Goal: Information Seeking & Learning: Understand process/instructions

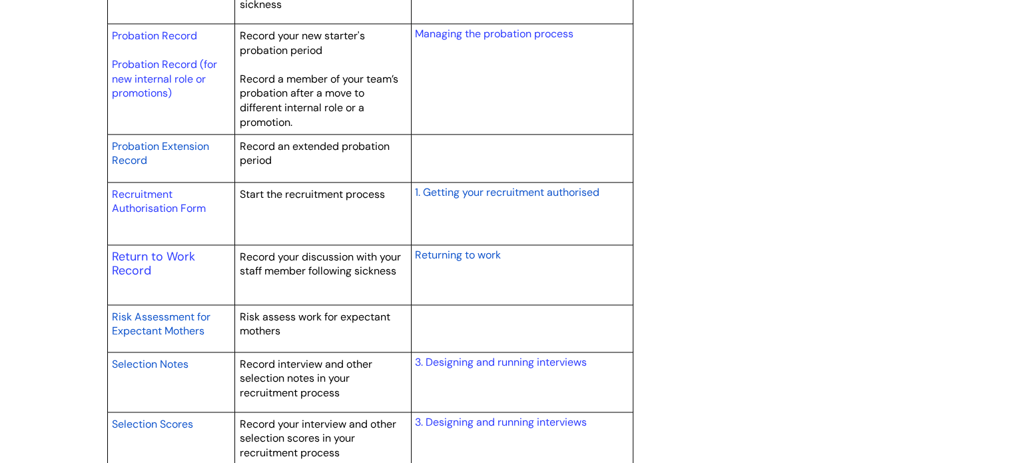
scroll to position [1931, 0]
click at [145, 201] on link "Recruitment Authorisation Form" at bounding box center [159, 200] width 94 height 29
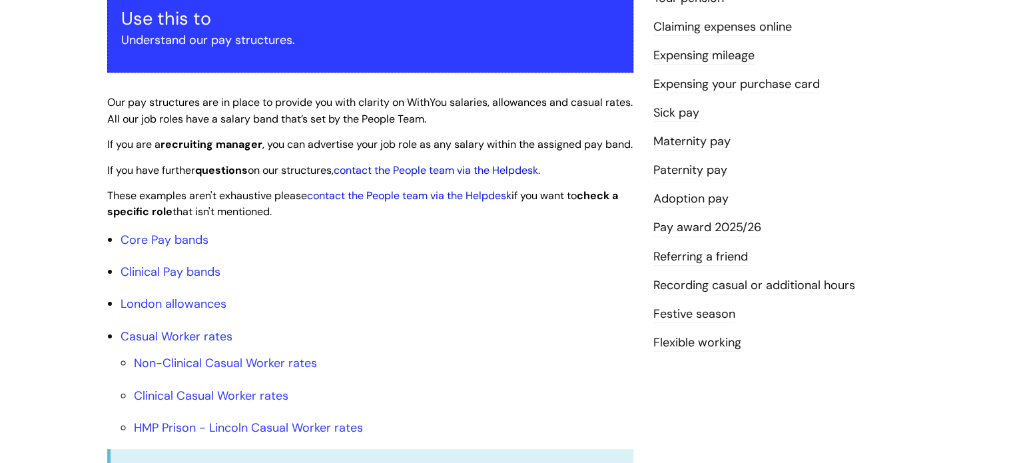
scroll to position [266, 0]
click at [184, 247] on link "Core Pay bands" at bounding box center [165, 239] width 88 height 16
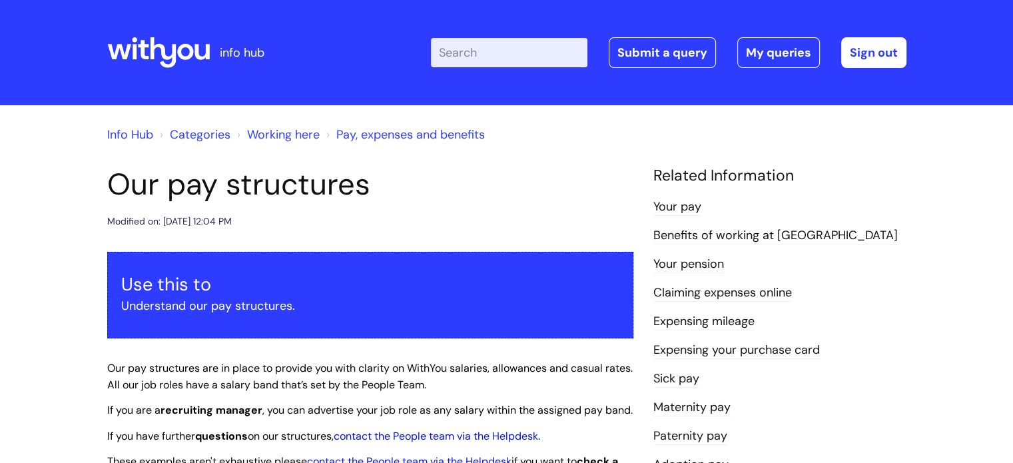
click at [113, 125] on li "Info Hub" at bounding box center [130, 134] width 46 height 21
click at [118, 133] on link "Info Hub" at bounding box center [130, 135] width 46 height 16
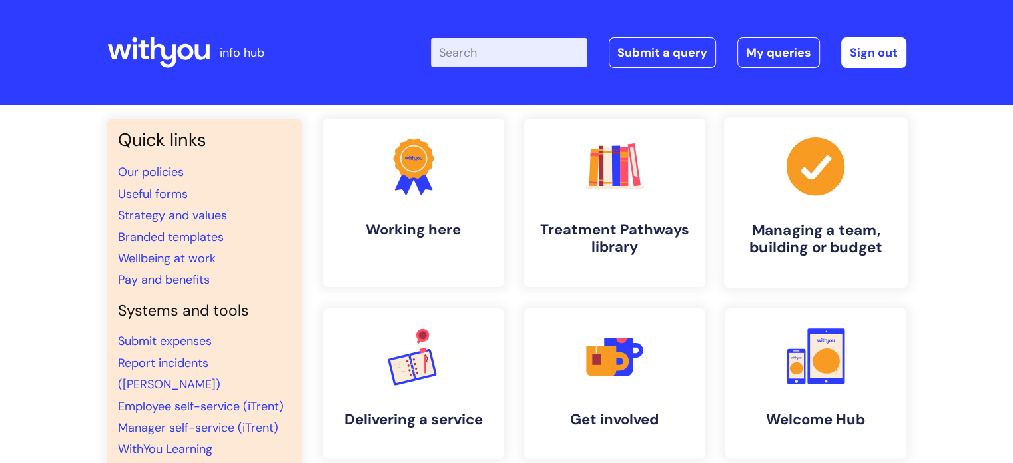
click at [781, 222] on h4 "Managing a team, building or budget" at bounding box center [816, 239] width 162 height 36
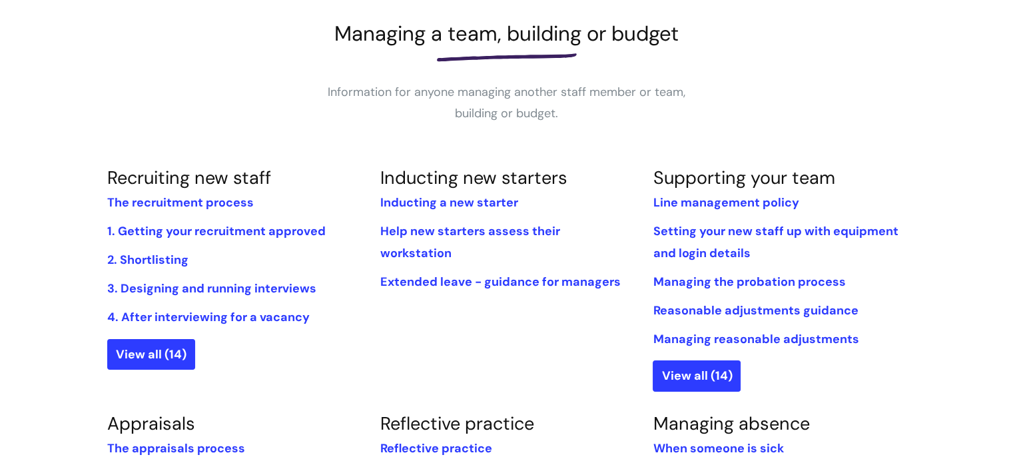
scroll to position [200, 0]
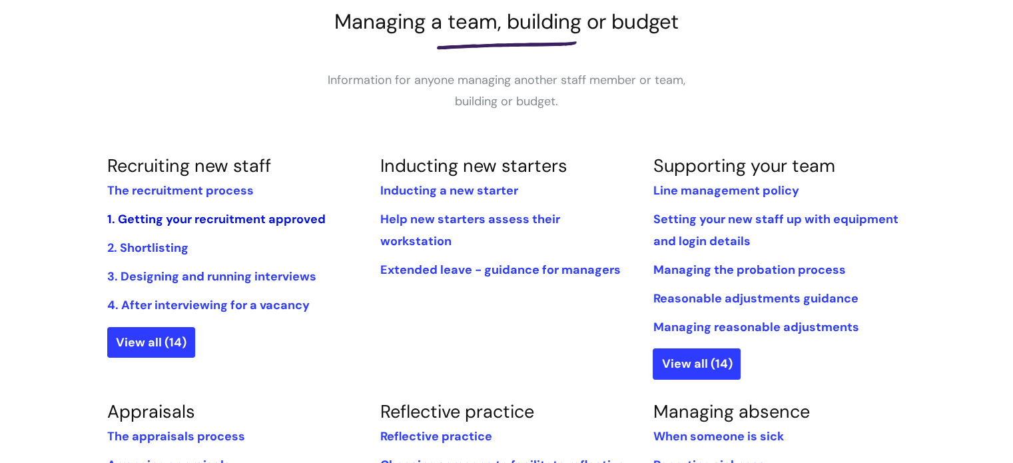
click at [208, 218] on link "1. Getting your recruitment approved" at bounding box center [216, 219] width 218 height 16
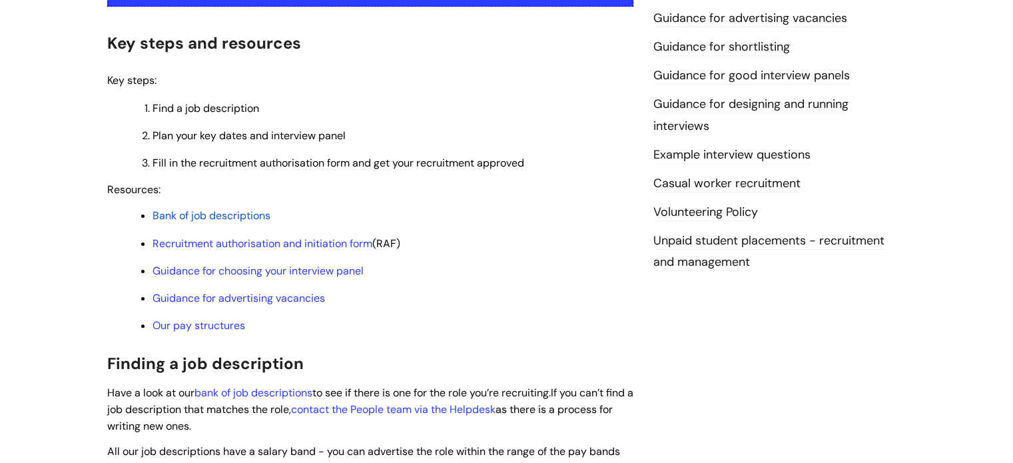
scroll to position [333, 0]
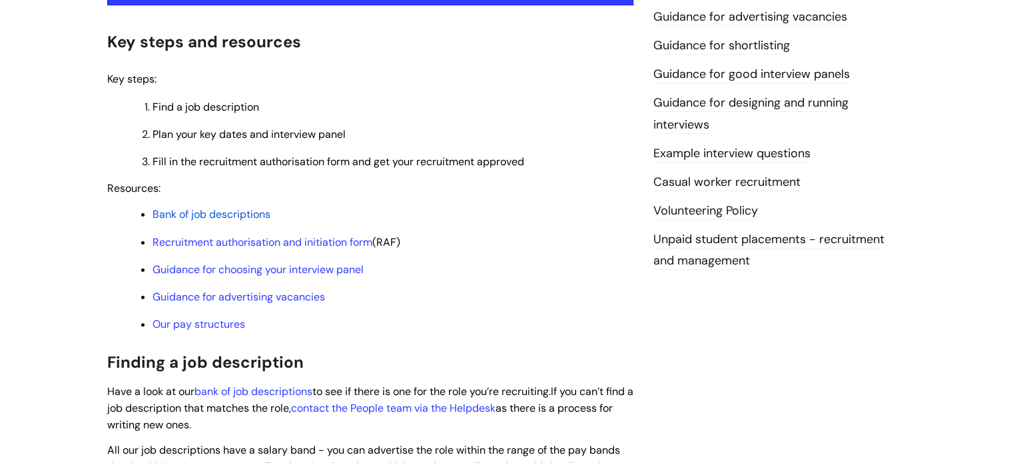
click at [240, 212] on span "Bank of job descriptions" at bounding box center [212, 214] width 118 height 14
